Goal: Information Seeking & Learning: Learn about a topic

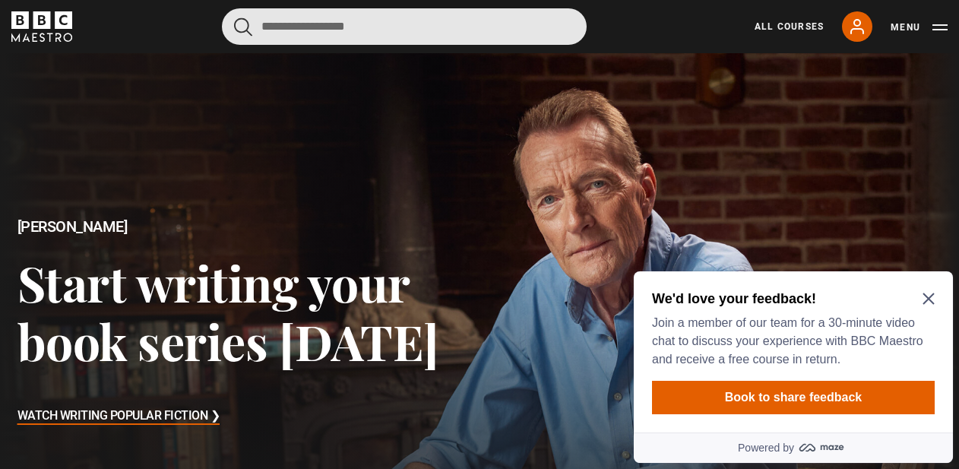
click at [321, 33] on input "Search" at bounding box center [404, 26] width 365 height 36
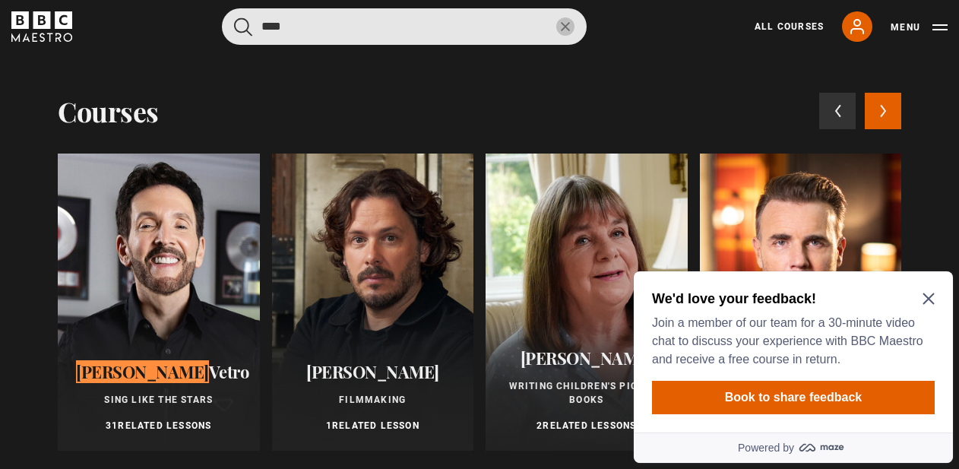
type input "****"
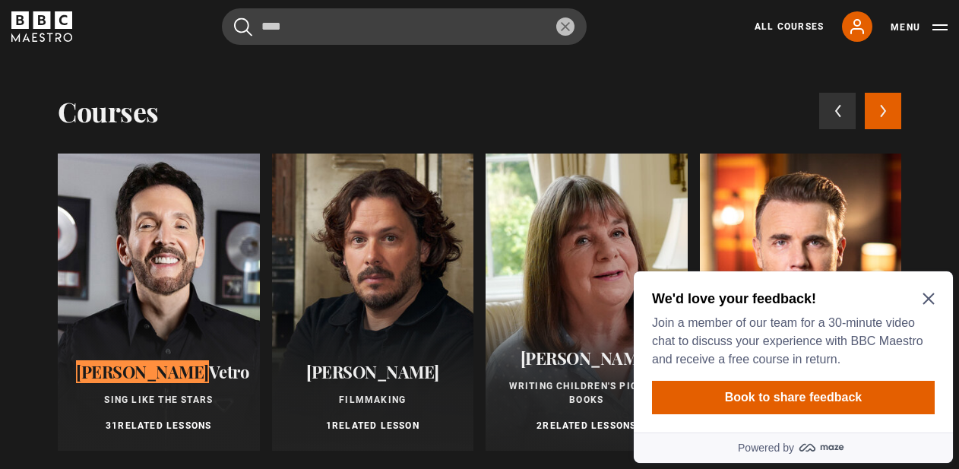
click at [171, 255] on div at bounding box center [159, 302] width 202 height 297
click at [927, 301] on icon "Close Maze Prompt" at bounding box center [929, 299] width 12 height 12
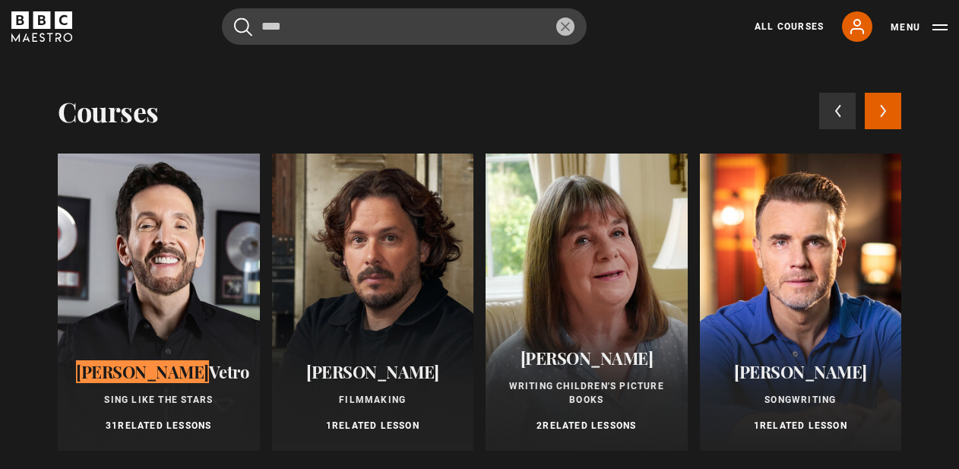
click at [209, 366] on span "Vetro" at bounding box center [229, 371] width 40 height 23
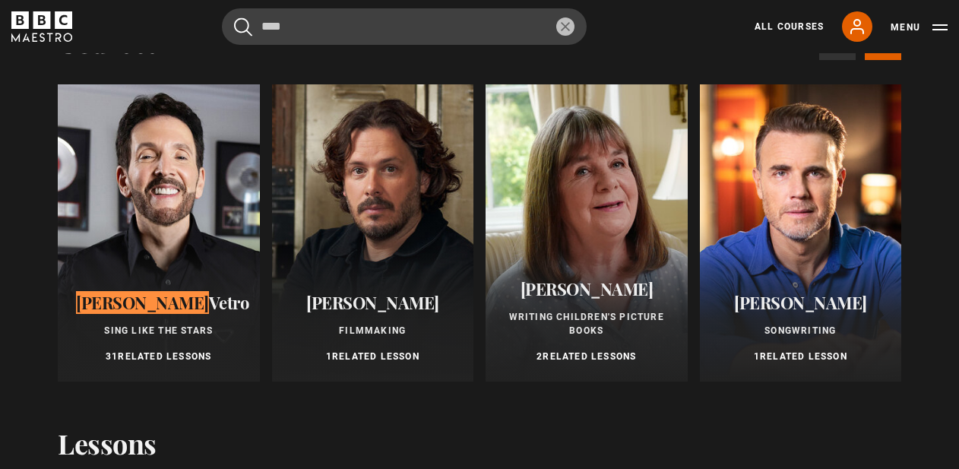
scroll to position [87, 0]
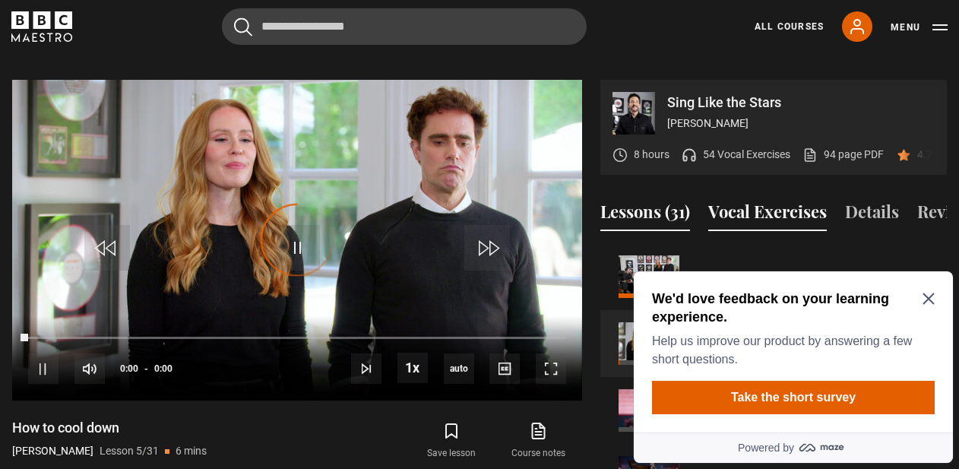
click at [779, 199] on button "Vocal Exercises" at bounding box center [767, 215] width 119 height 32
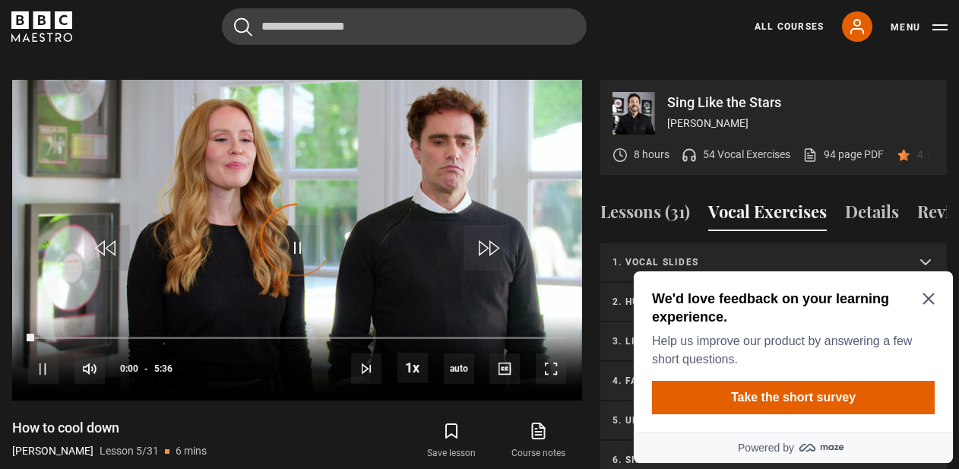
click at [932, 300] on icon "Close Maze Prompt" at bounding box center [929, 299] width 12 height 12
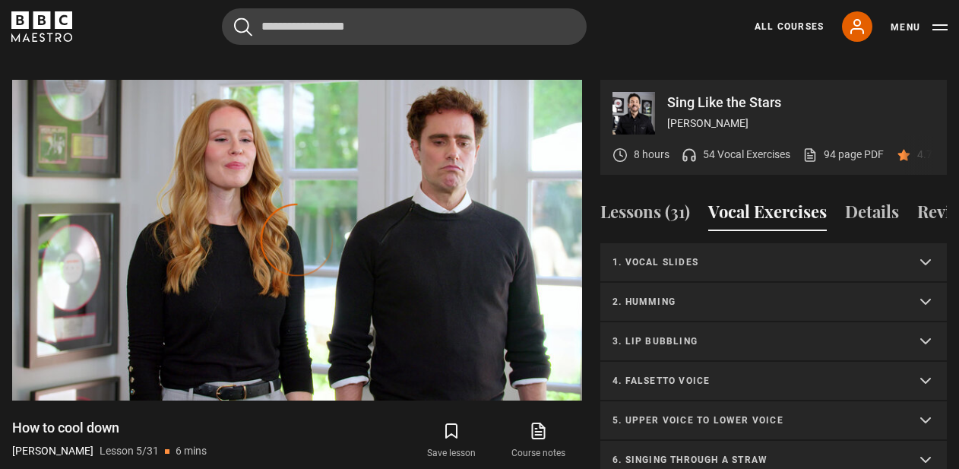
click at [694, 243] on summary "1. Vocal slides" at bounding box center [773, 263] width 347 height 40
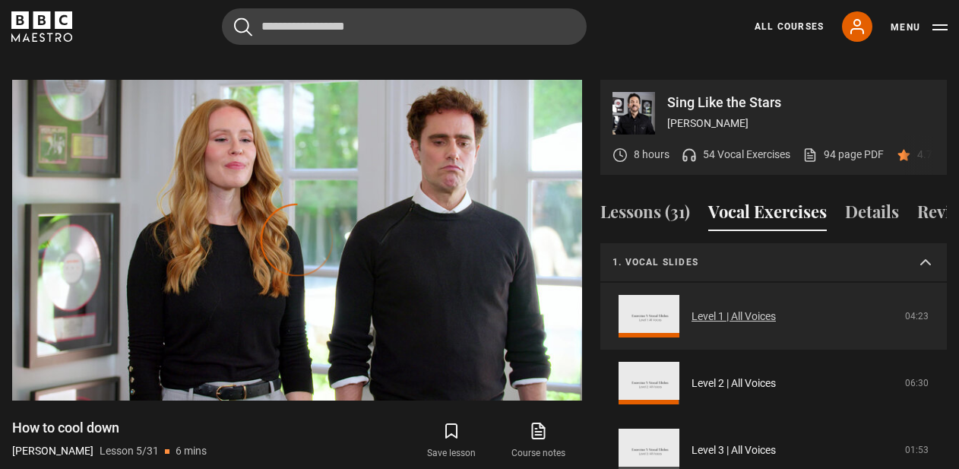
click at [692, 309] on link "Level 1 | All Voices" at bounding box center [734, 317] width 84 height 16
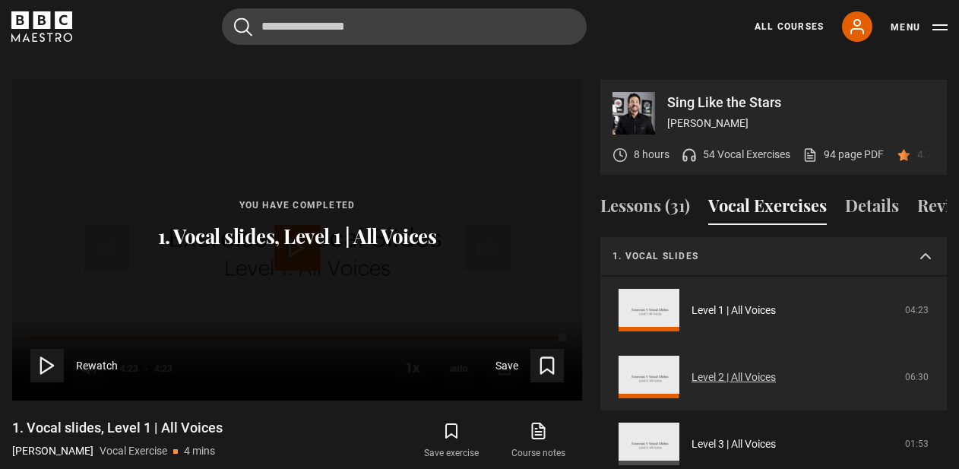
click at [692, 369] on link "Level 2 | All Voices" at bounding box center [734, 377] width 84 height 16
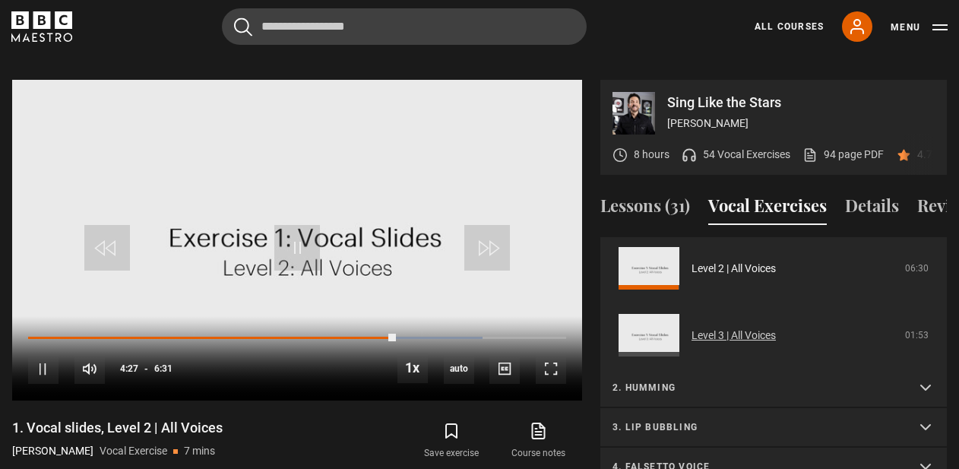
scroll to position [111, 0]
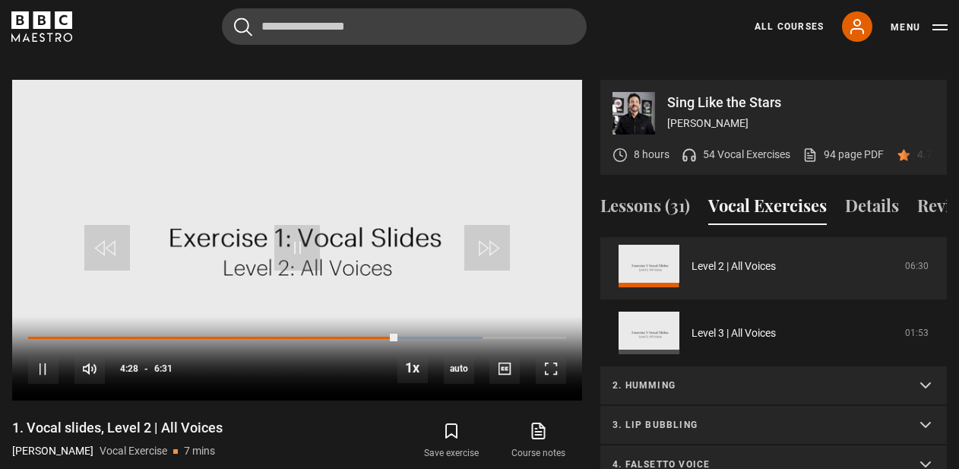
click at [656, 378] on p "2. Humming" at bounding box center [756, 385] width 286 height 14
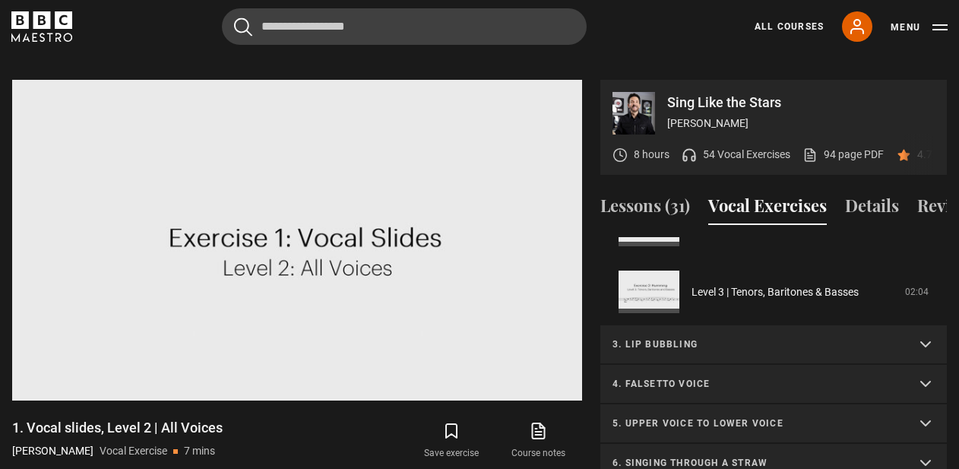
scroll to position [605, 0]
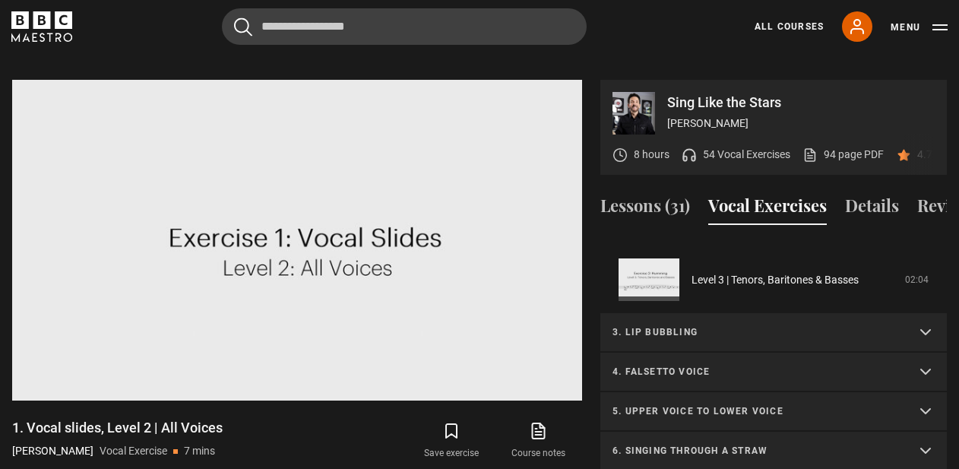
click at [656, 321] on summary "3. Lip bubbling" at bounding box center [773, 333] width 347 height 40
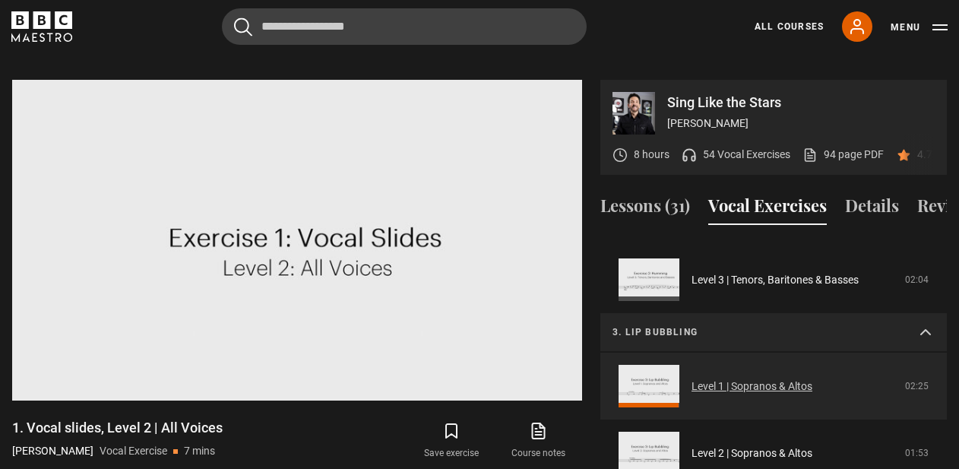
click at [692, 378] on link "Level 1 | Sopranos & Altos" at bounding box center [752, 386] width 121 height 16
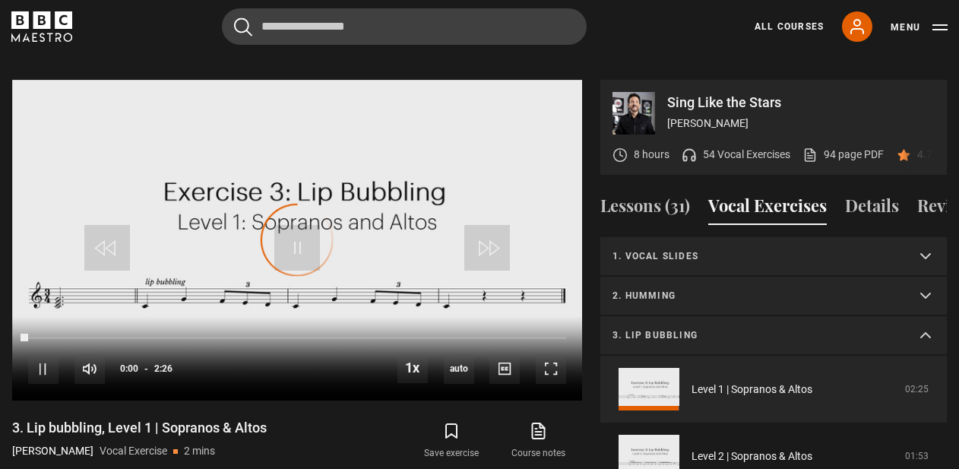
scroll to position [52, 0]
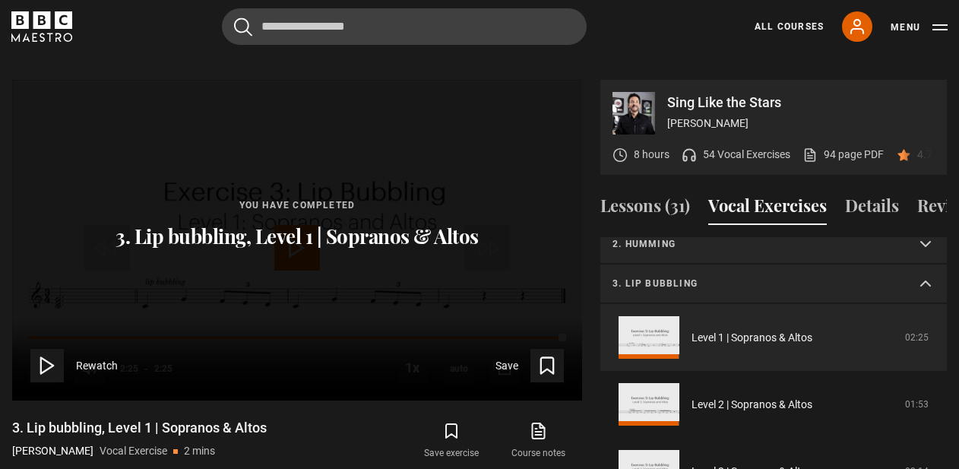
click at [676, 274] on summary "3. Lip bubbling" at bounding box center [773, 284] width 347 height 40
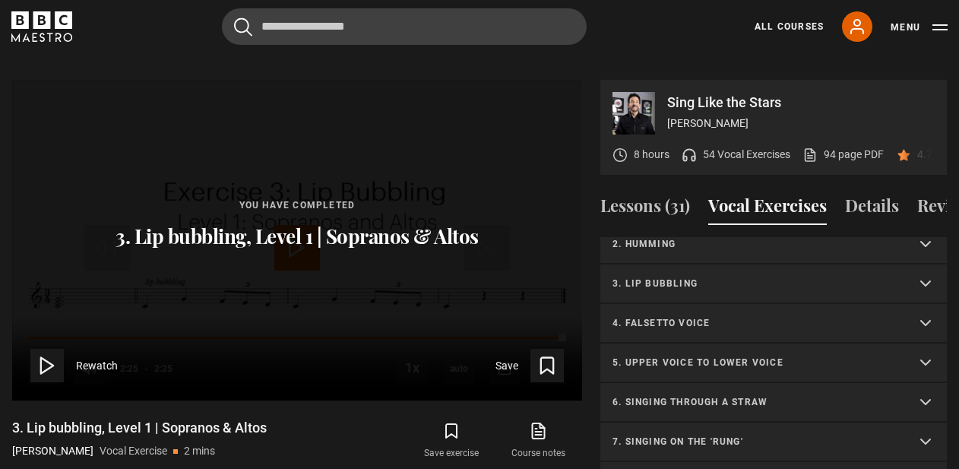
click at [636, 319] on summary "4. Falsetto voice" at bounding box center [773, 324] width 347 height 40
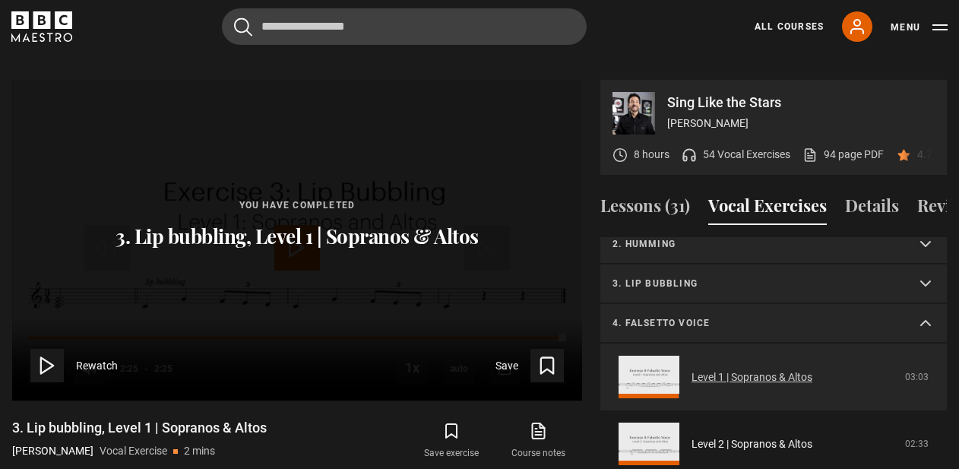
click at [692, 369] on link "Level 1 | Sopranos & Altos" at bounding box center [752, 377] width 121 height 16
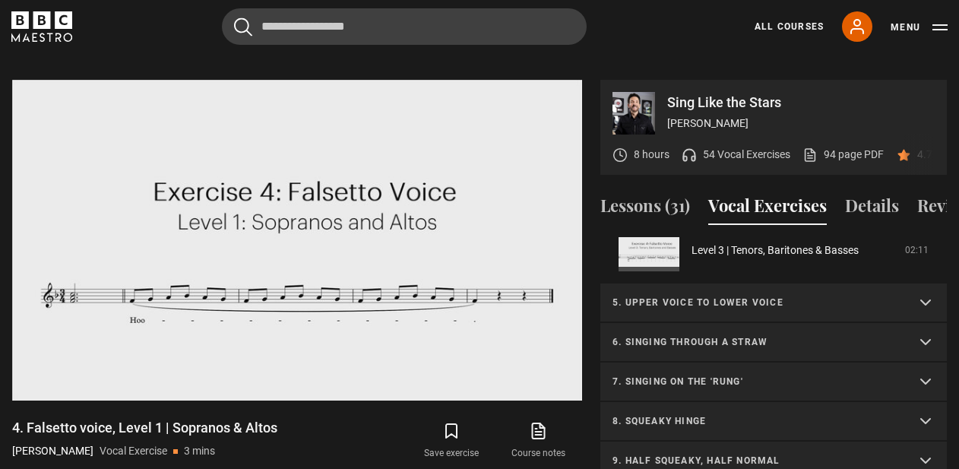
scroll to position [525, 0]
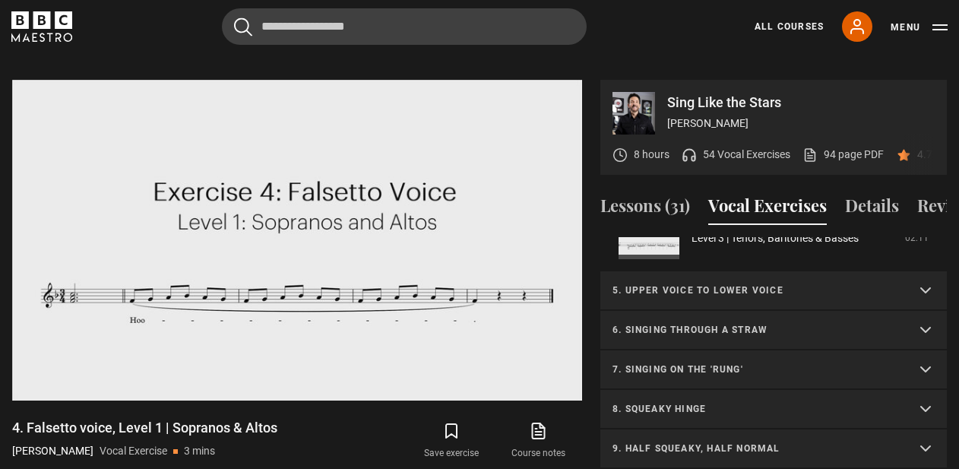
click at [713, 283] on p "5. Upper voice to lower voice" at bounding box center [756, 290] width 286 height 14
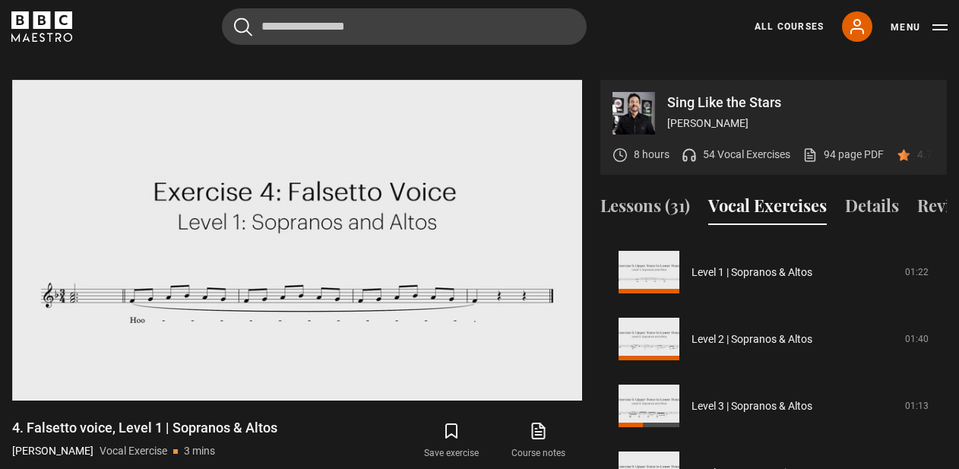
scroll to position [606, 0]
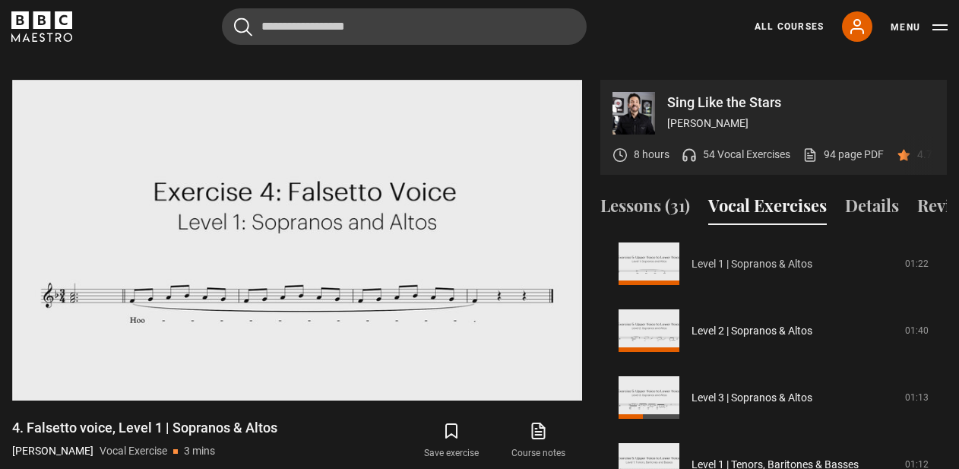
click at [713, 272] on link "Level 1 | Sopranos & Altos" at bounding box center [752, 264] width 121 height 16
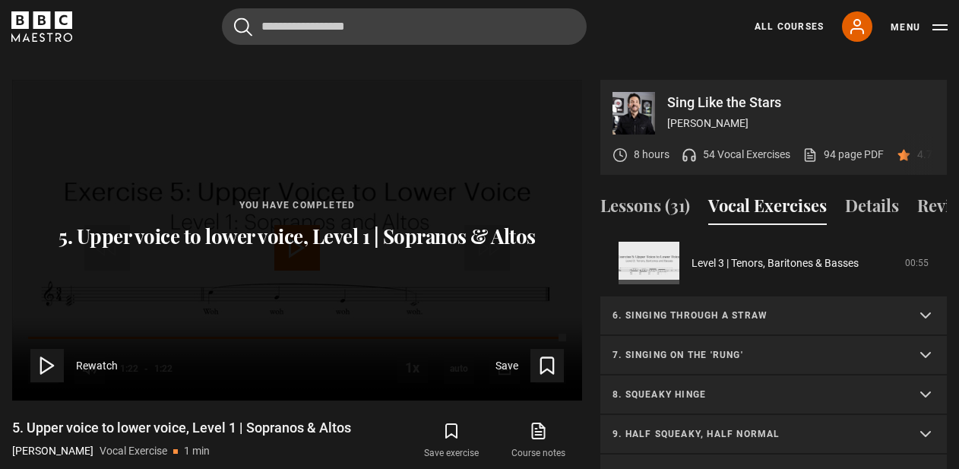
scroll to position [546, 0]
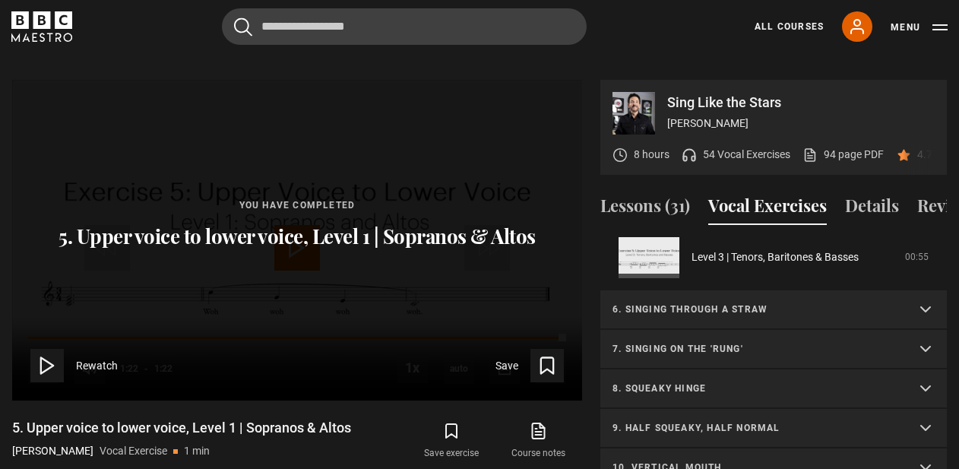
click at [708, 330] on summary "7. Singing on the 'rung'" at bounding box center [773, 350] width 347 height 40
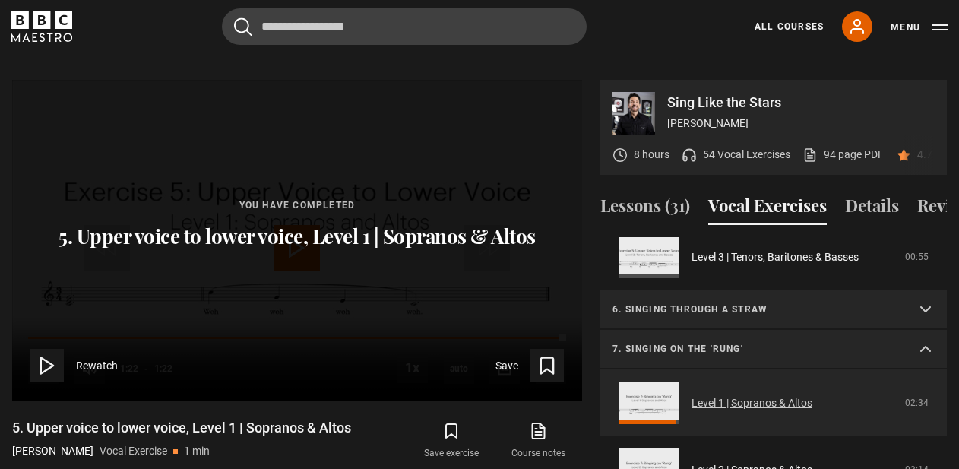
click at [692, 395] on link "Level 1 | Sopranos & Altos" at bounding box center [752, 403] width 121 height 16
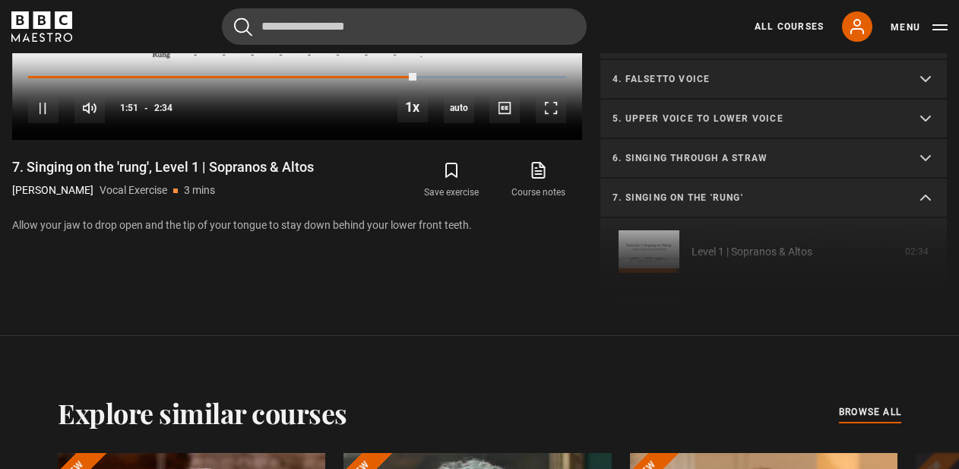
scroll to position [26, 0]
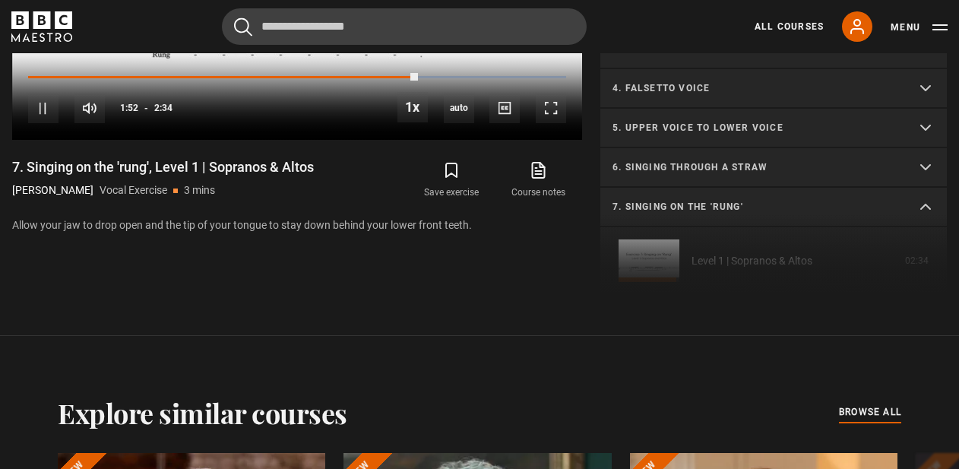
click at [706, 200] on p "7. Singing on the 'rung'" at bounding box center [756, 207] width 286 height 14
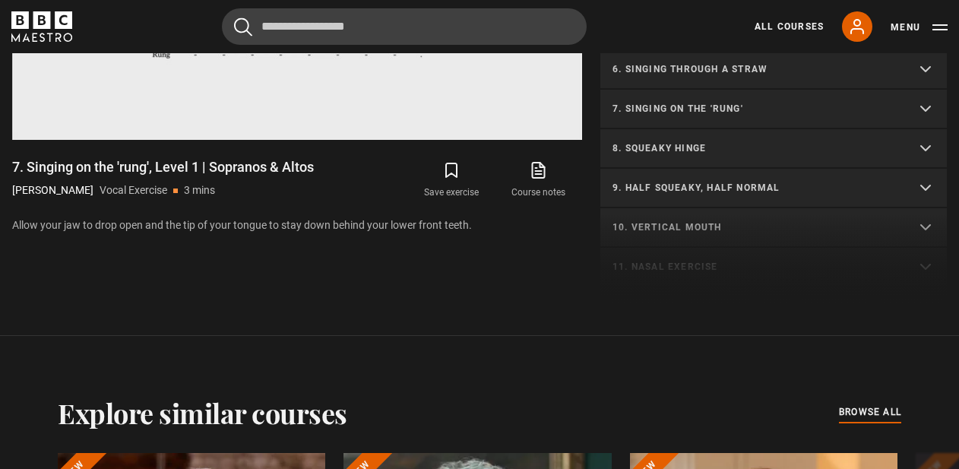
scroll to position [128, 0]
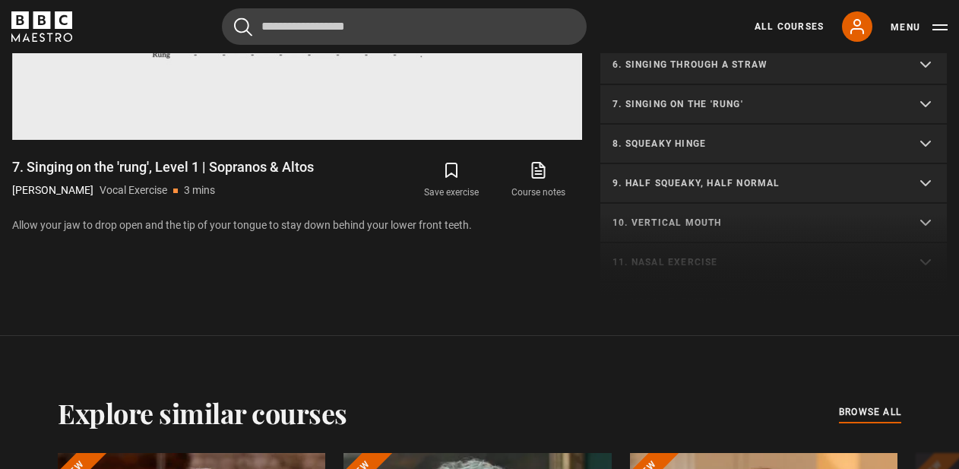
click at [654, 125] on summary "8. Squeaky hinge" at bounding box center [773, 145] width 347 height 40
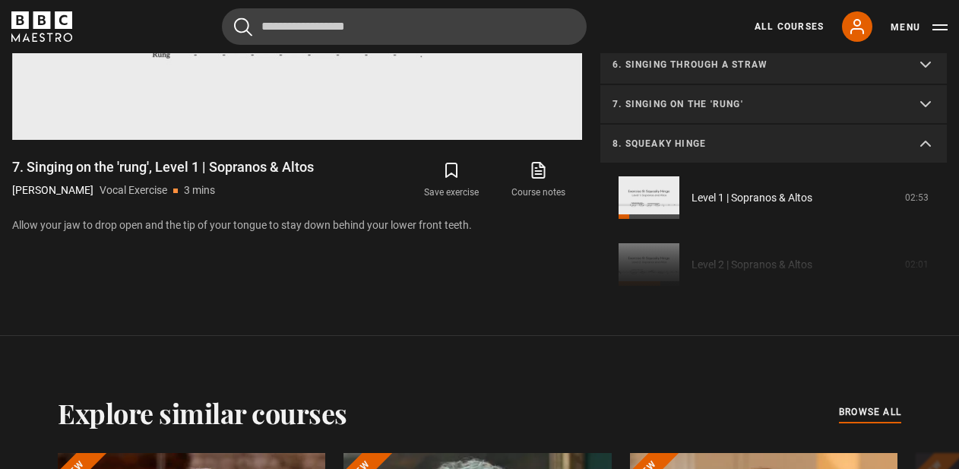
scroll to position [170, 0]
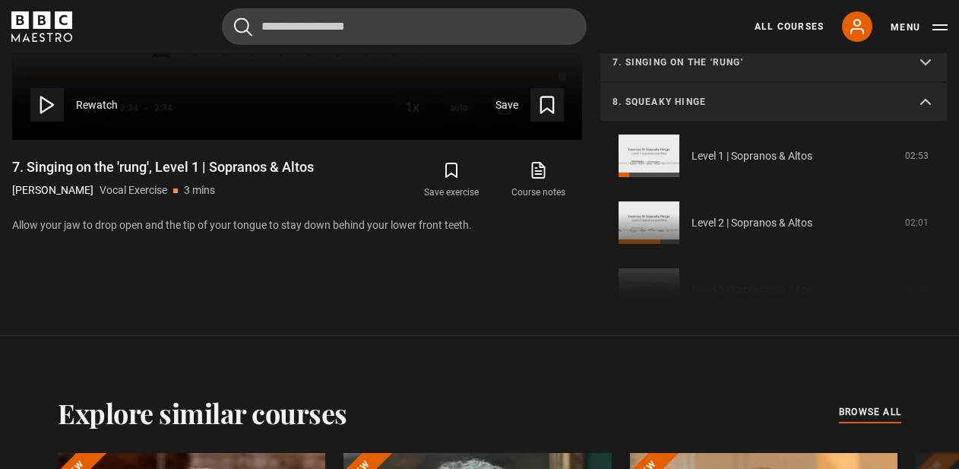
click at [692, 148] on link "Level 1 | Sopranos & Altos" at bounding box center [752, 156] width 121 height 16
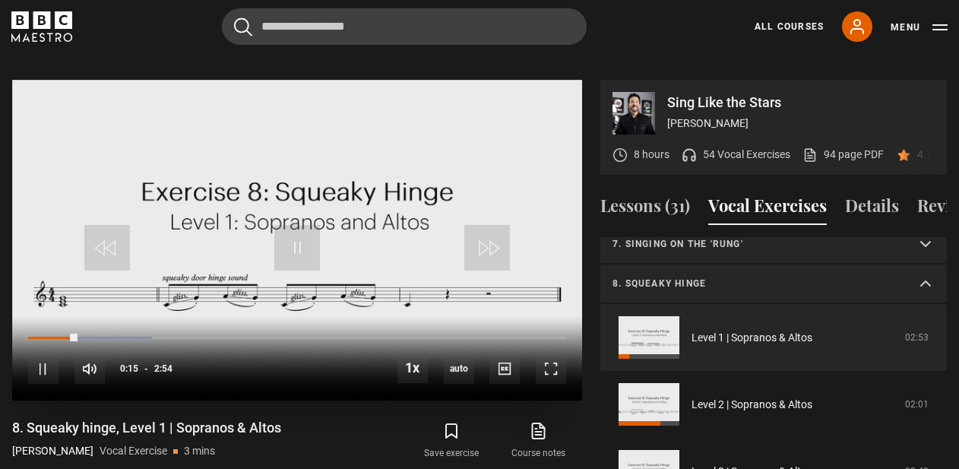
click at [460, 131] on video "Video Player" at bounding box center [297, 240] width 570 height 321
click at [317, 225] on span "Video Player" at bounding box center [297, 248] width 46 height 46
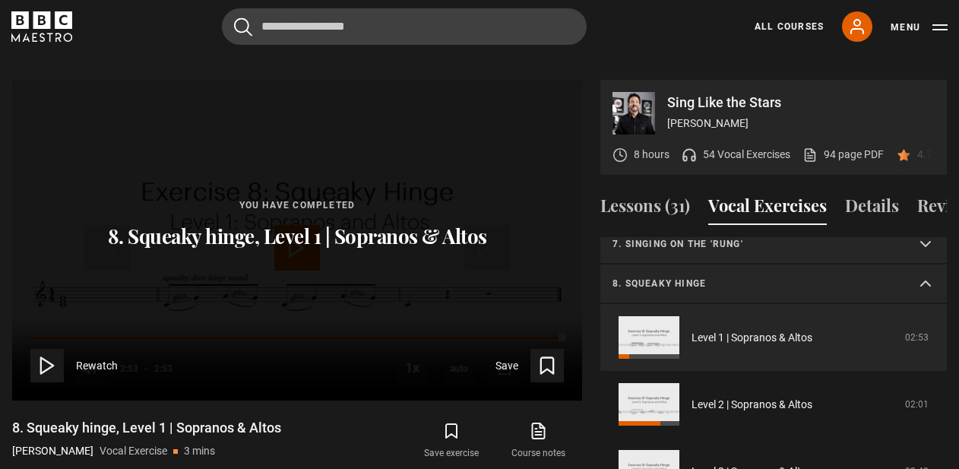
click at [676, 277] on p "8. Squeaky hinge" at bounding box center [756, 284] width 286 height 14
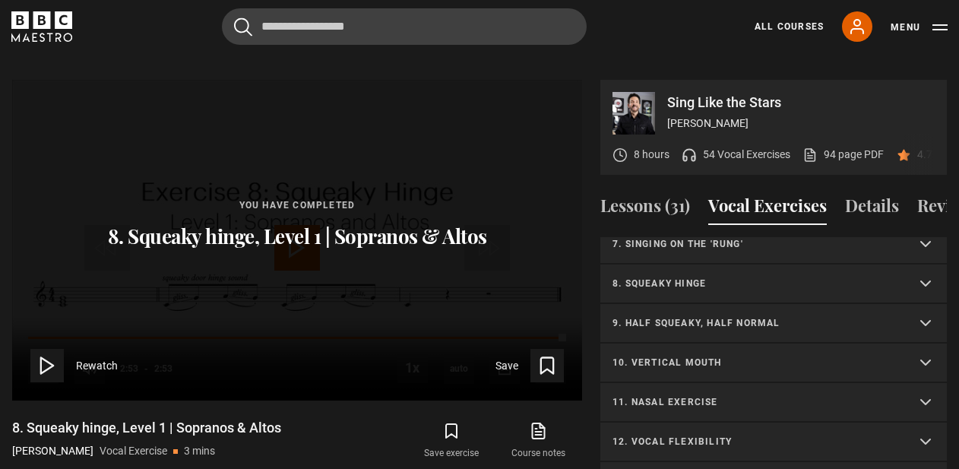
click at [660, 316] on p "9. Half squeaky, half normal" at bounding box center [756, 323] width 286 height 14
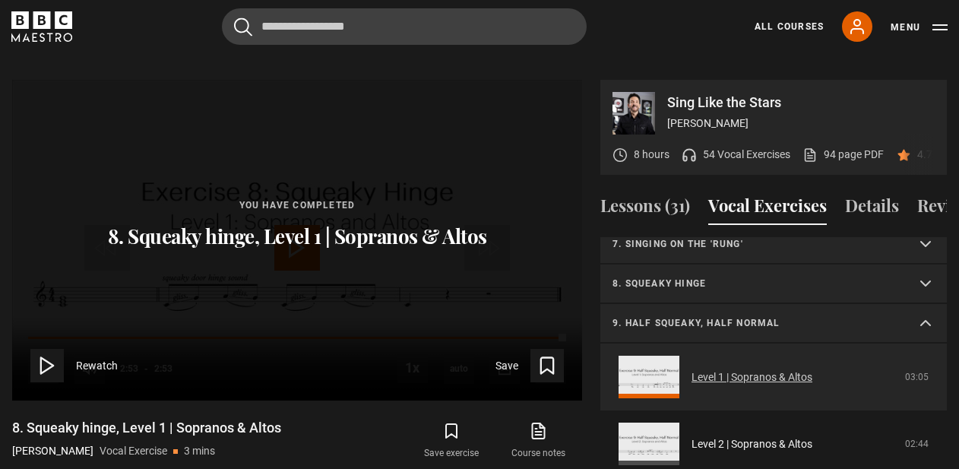
click at [692, 369] on link "Level 1 | Sopranos & Altos" at bounding box center [752, 377] width 121 height 16
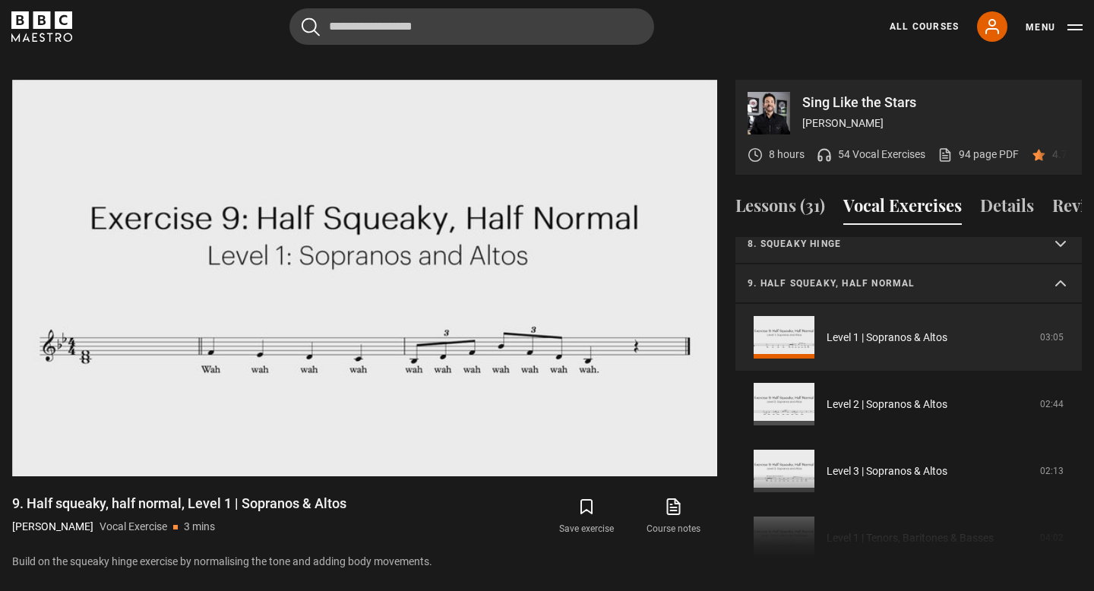
click at [793, 277] on p "9. Half squeaky, half normal" at bounding box center [891, 284] width 286 height 14
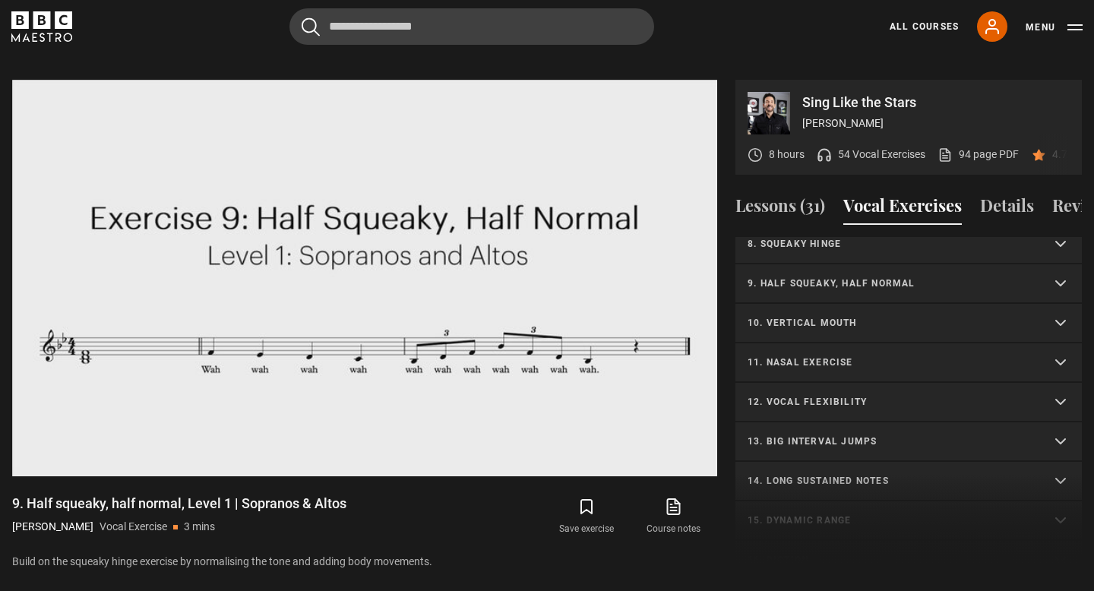
click at [784, 316] on p "10. Vertical mouth" at bounding box center [891, 323] width 286 height 14
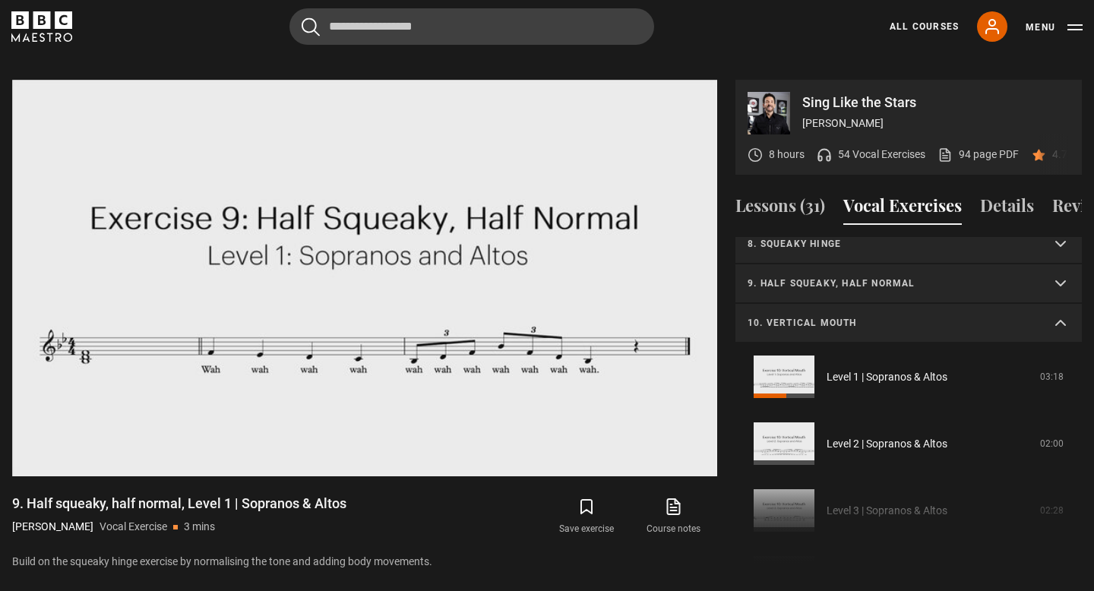
click at [800, 316] on p "10. Vertical mouth" at bounding box center [891, 323] width 286 height 14
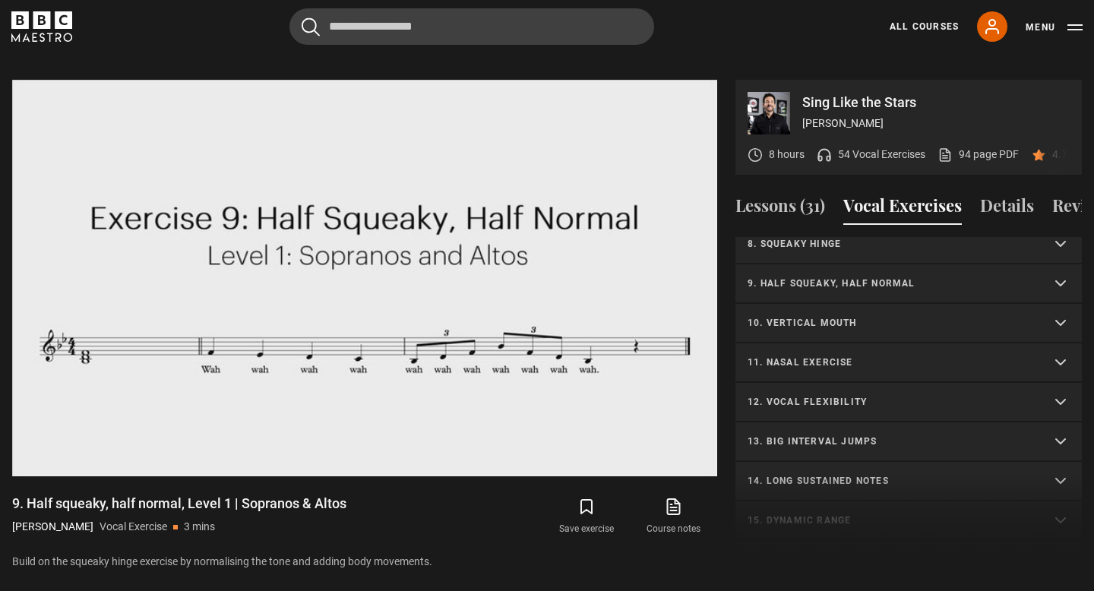
click at [789, 356] on p "11. Nasal exercise" at bounding box center [891, 363] width 286 height 14
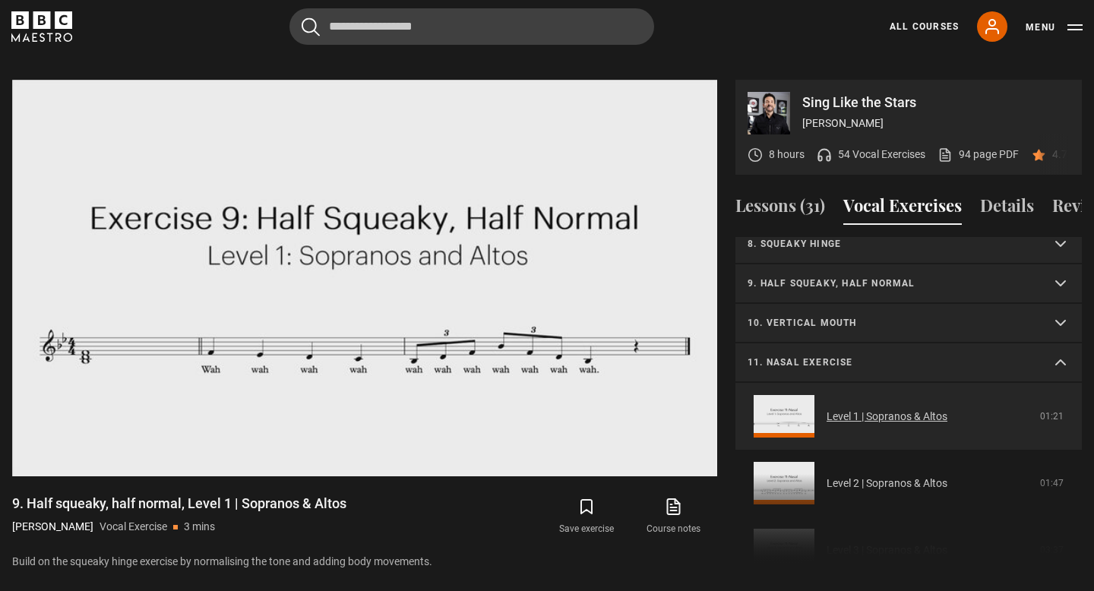
click at [827, 409] on link "Level 1 | Sopranos & Altos" at bounding box center [887, 417] width 121 height 16
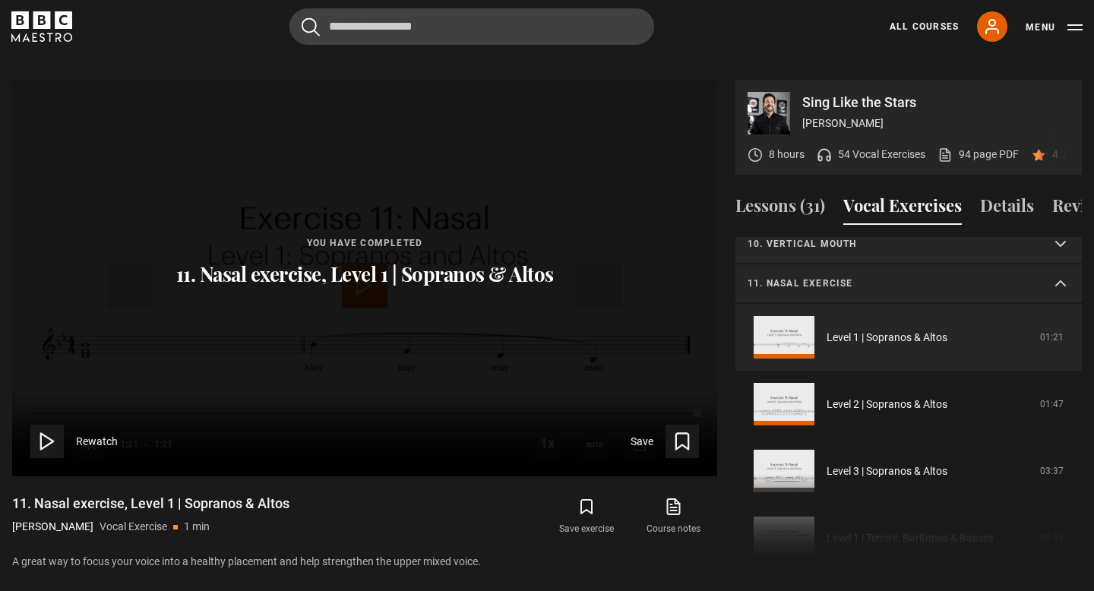
scroll to position [727, 0]
click at [838, 277] on p "11. Nasal exercise" at bounding box center [891, 284] width 286 height 14
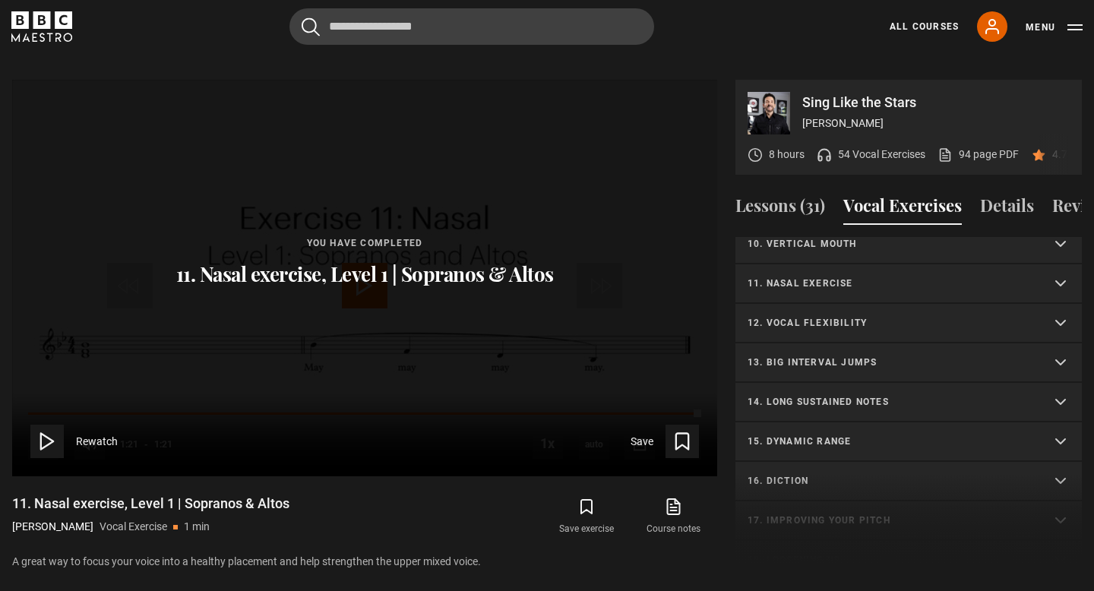
click at [816, 312] on summary "12. Vocal flexibility" at bounding box center [909, 324] width 347 height 40
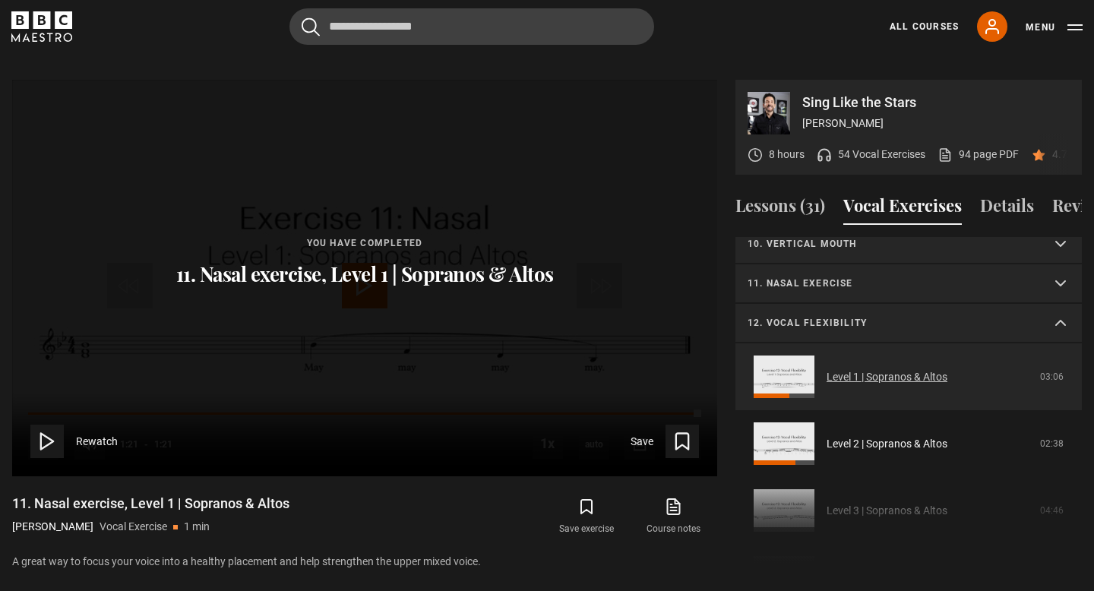
click at [827, 369] on link "Level 1 | Sopranos & Altos" at bounding box center [887, 377] width 121 height 16
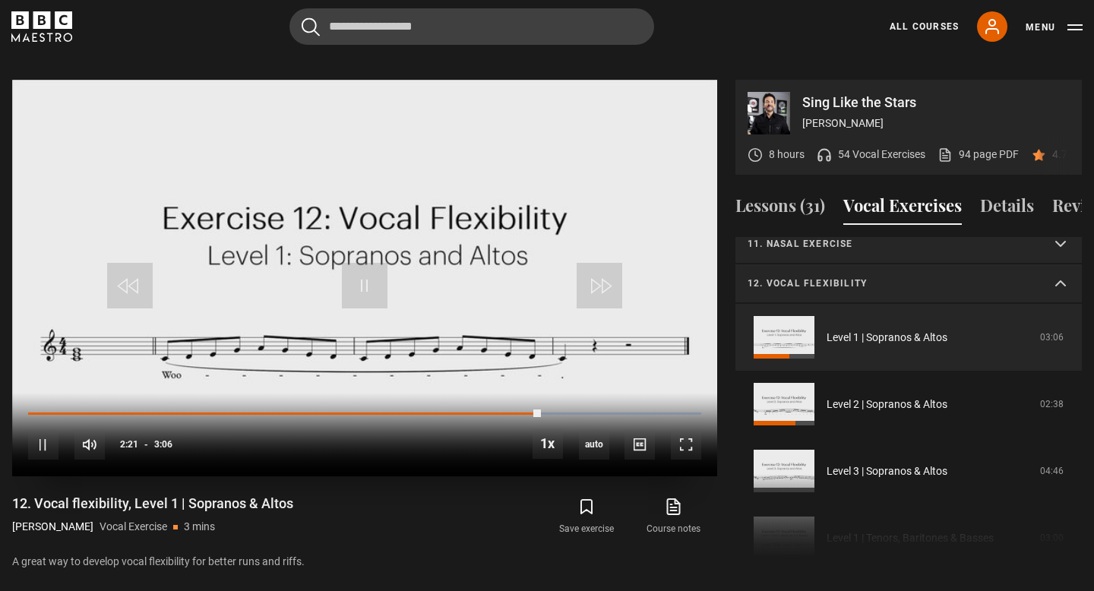
click at [394, 277] on video "Video Player" at bounding box center [364, 278] width 705 height 397
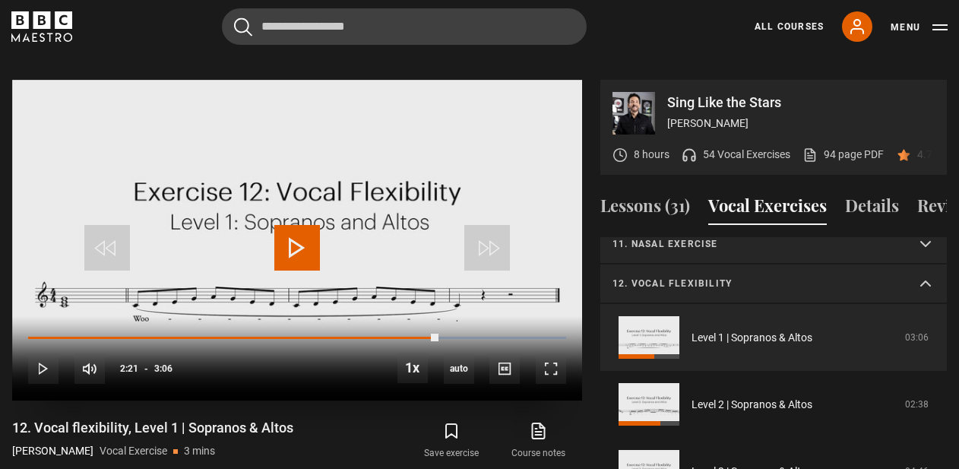
click at [287, 225] on span "Video Player" at bounding box center [297, 248] width 46 height 46
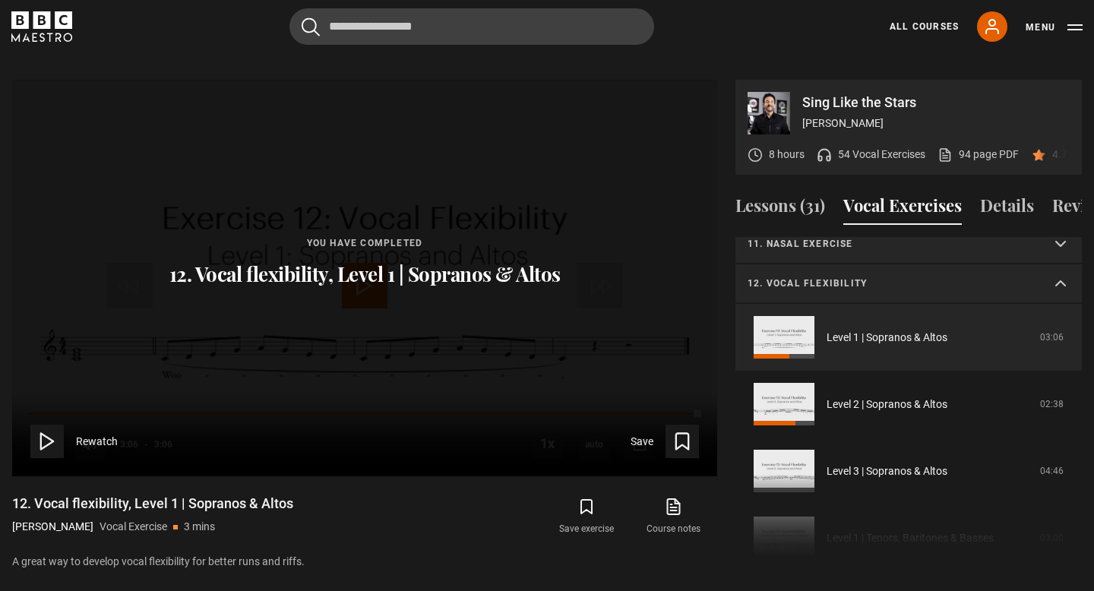
click at [780, 264] on summary "12. Vocal flexibility" at bounding box center [909, 284] width 347 height 40
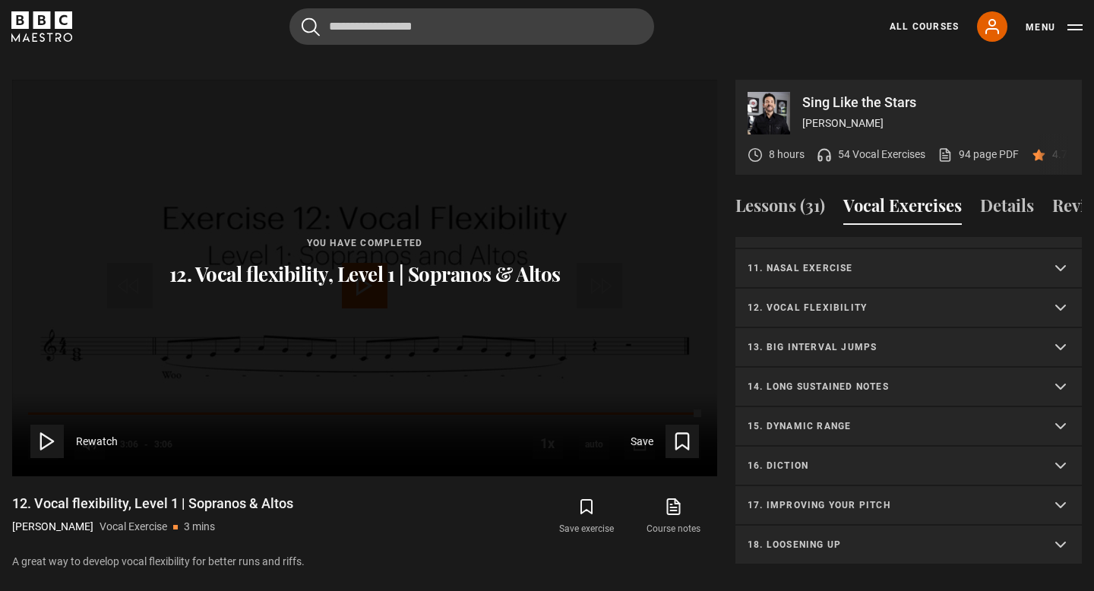
click at [803, 380] on p "14. Long sustained notes" at bounding box center [891, 387] width 286 height 14
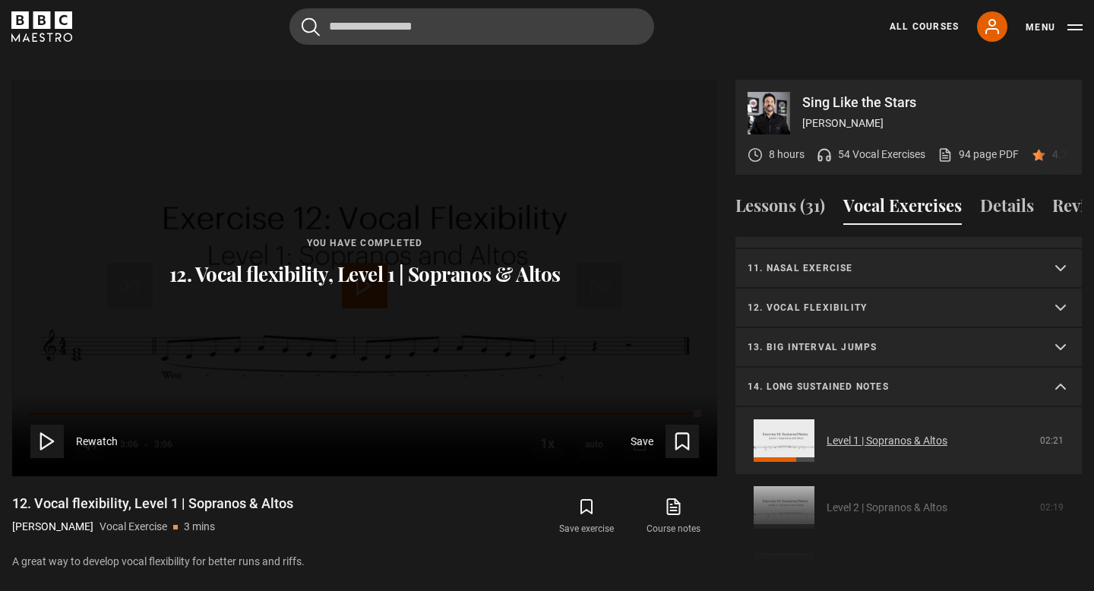
click at [827, 433] on link "Level 1 | Sopranos & Altos" at bounding box center [887, 441] width 121 height 16
